Goal: Task Accomplishment & Management: Manage account settings

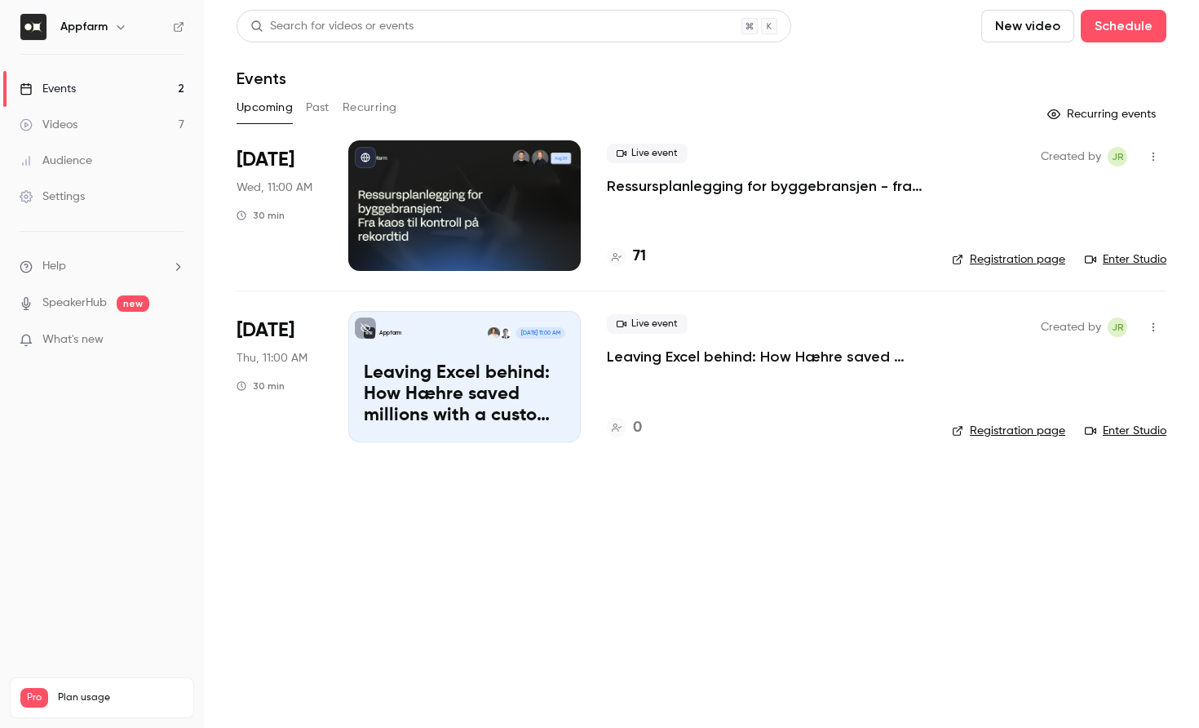
click at [435, 356] on div "Appfarm [DATE] 11:00 AM Leaving Excel behind: How Hæhre saved millions with a c…" at bounding box center [464, 376] width 233 height 131
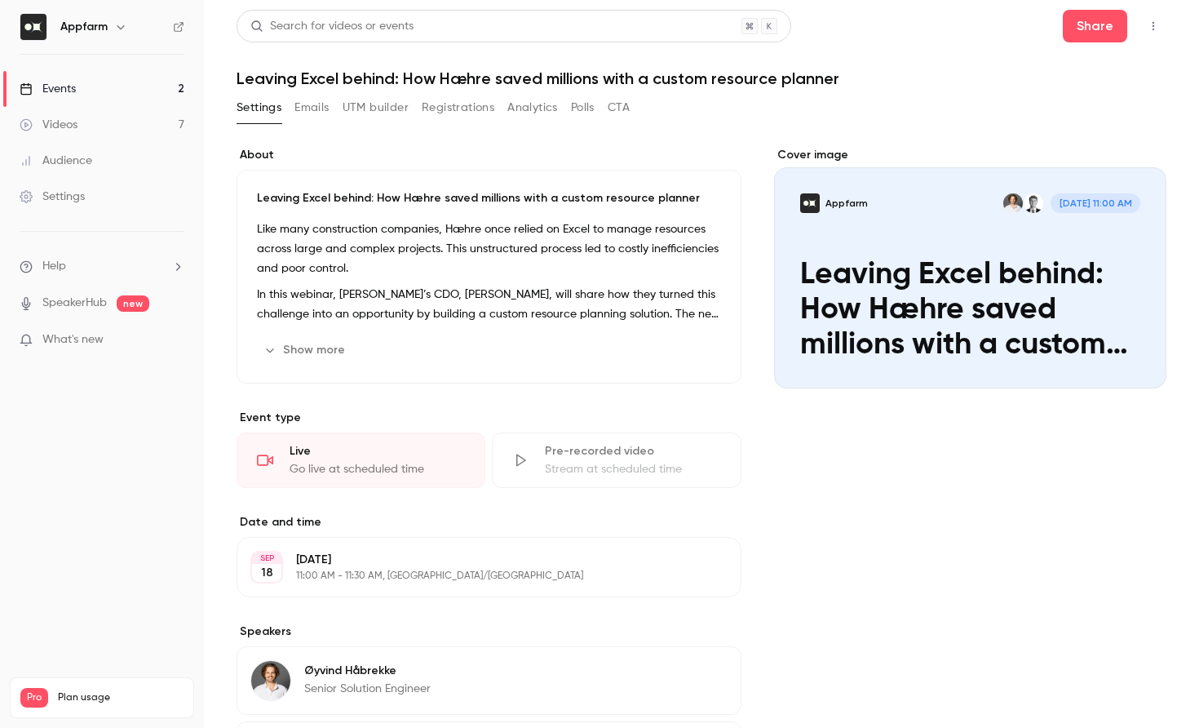
click at [873, 210] on div "Cover image" at bounding box center [970, 267] width 392 height 241
click at [0, 0] on input "Appfarm [DATE] 11:00 AM Leaving Excel behind: How Hæhre saved millions with a c…" at bounding box center [0, 0] width 0 height 0
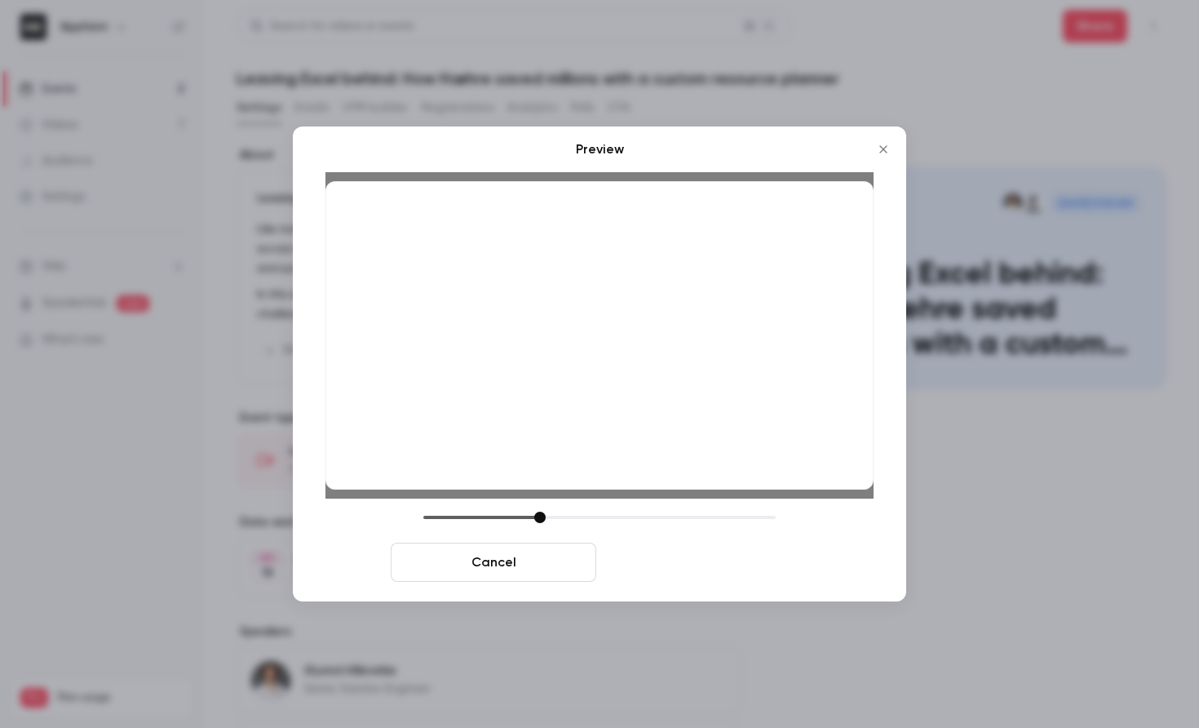
click at [692, 571] on button "Save cover" at bounding box center [706, 562] width 206 height 39
